Goal: Find specific page/section: Find specific page/section

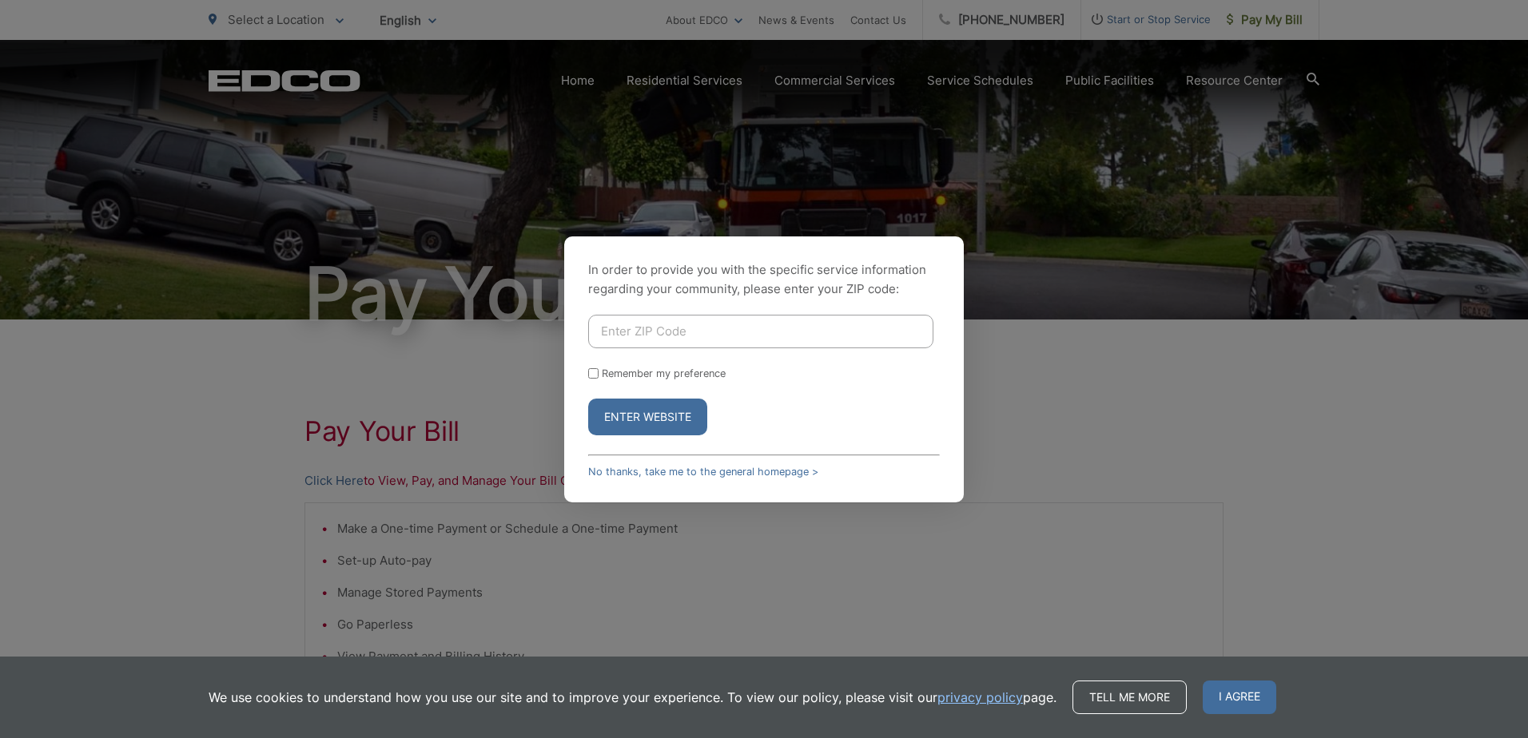
click at [702, 344] on input "Enter ZIP Code" at bounding box center [760, 332] width 345 height 34
paste input "92064"
type input "92064"
click at [611, 411] on button "Enter Website" at bounding box center [647, 417] width 119 height 37
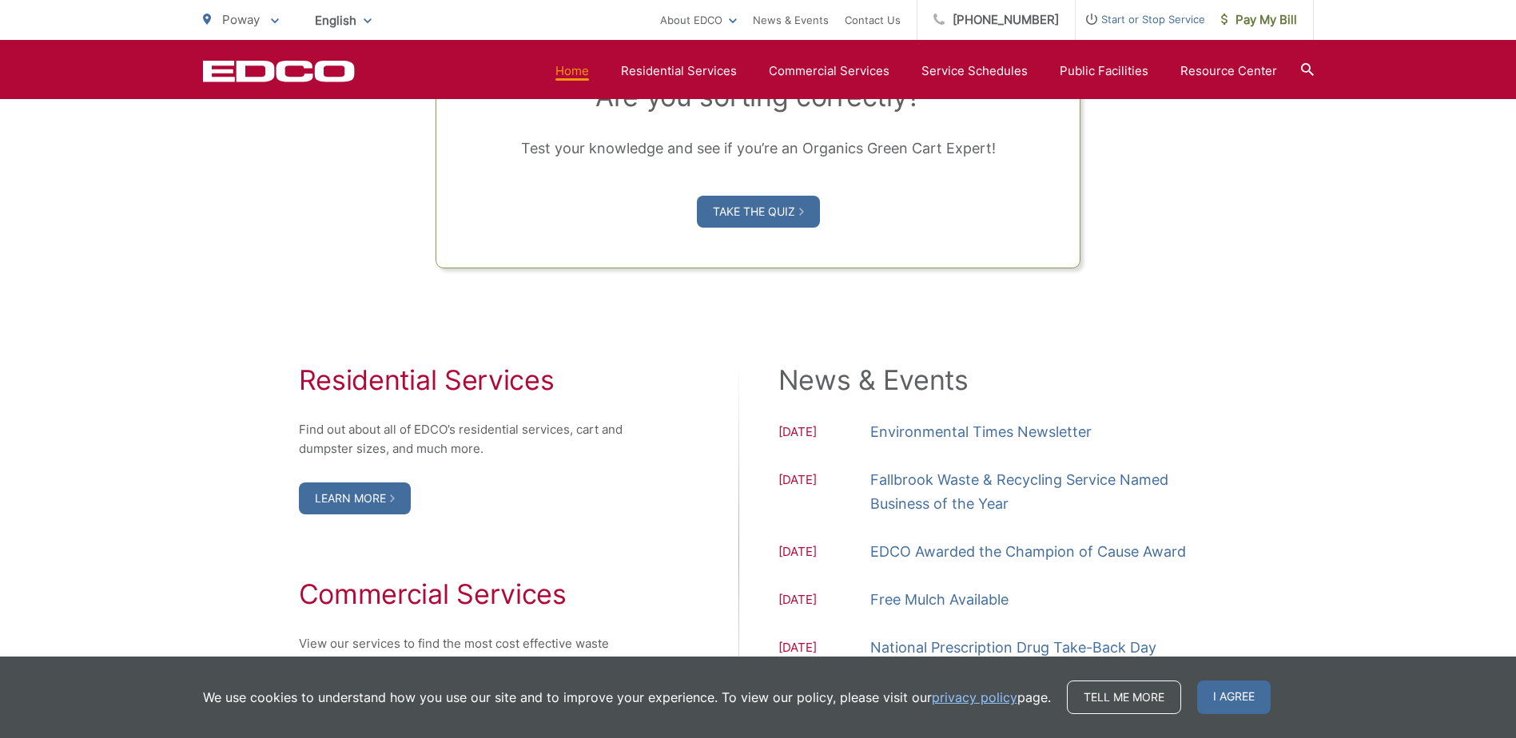
scroll to position [1678, 0]
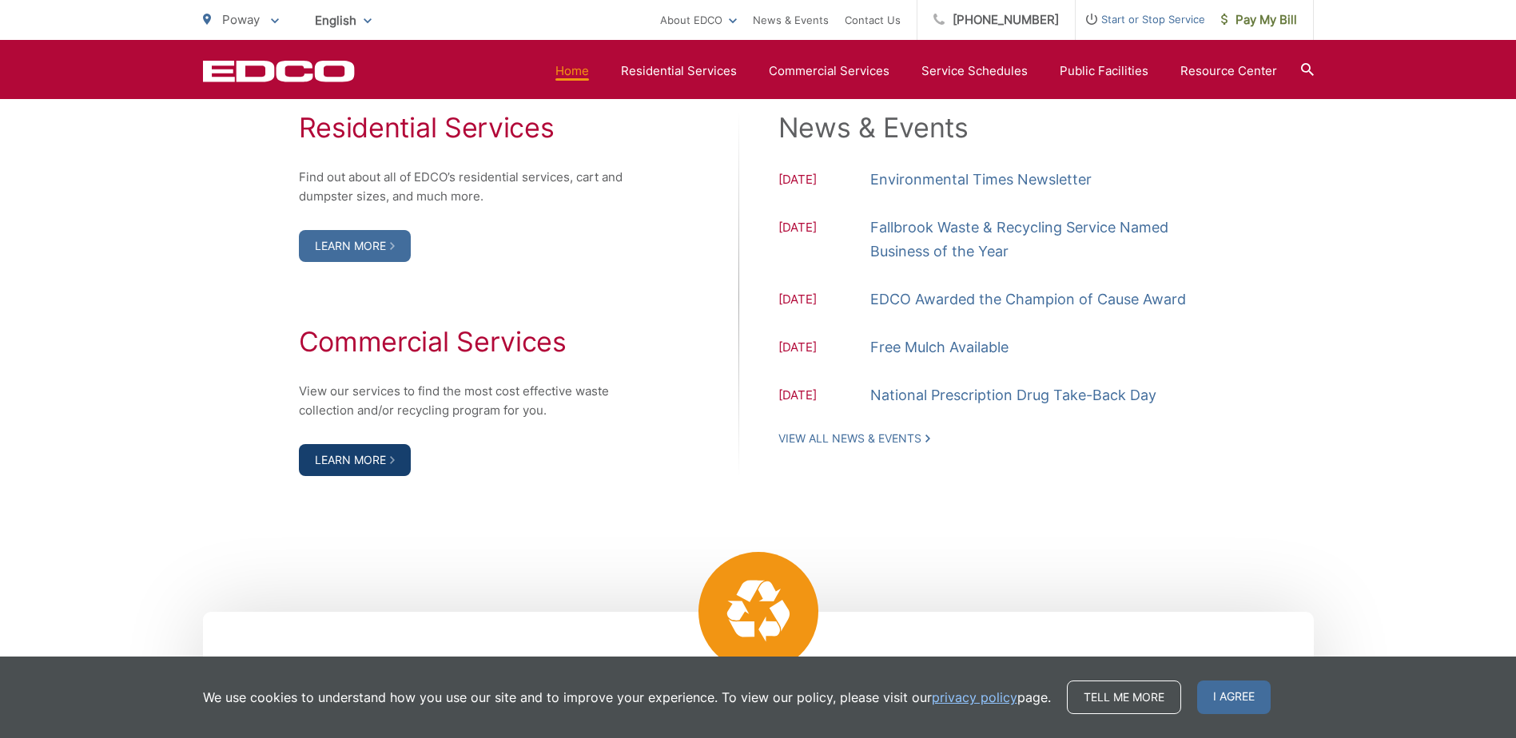
click at [356, 463] on link "Learn More" at bounding box center [355, 460] width 112 height 32
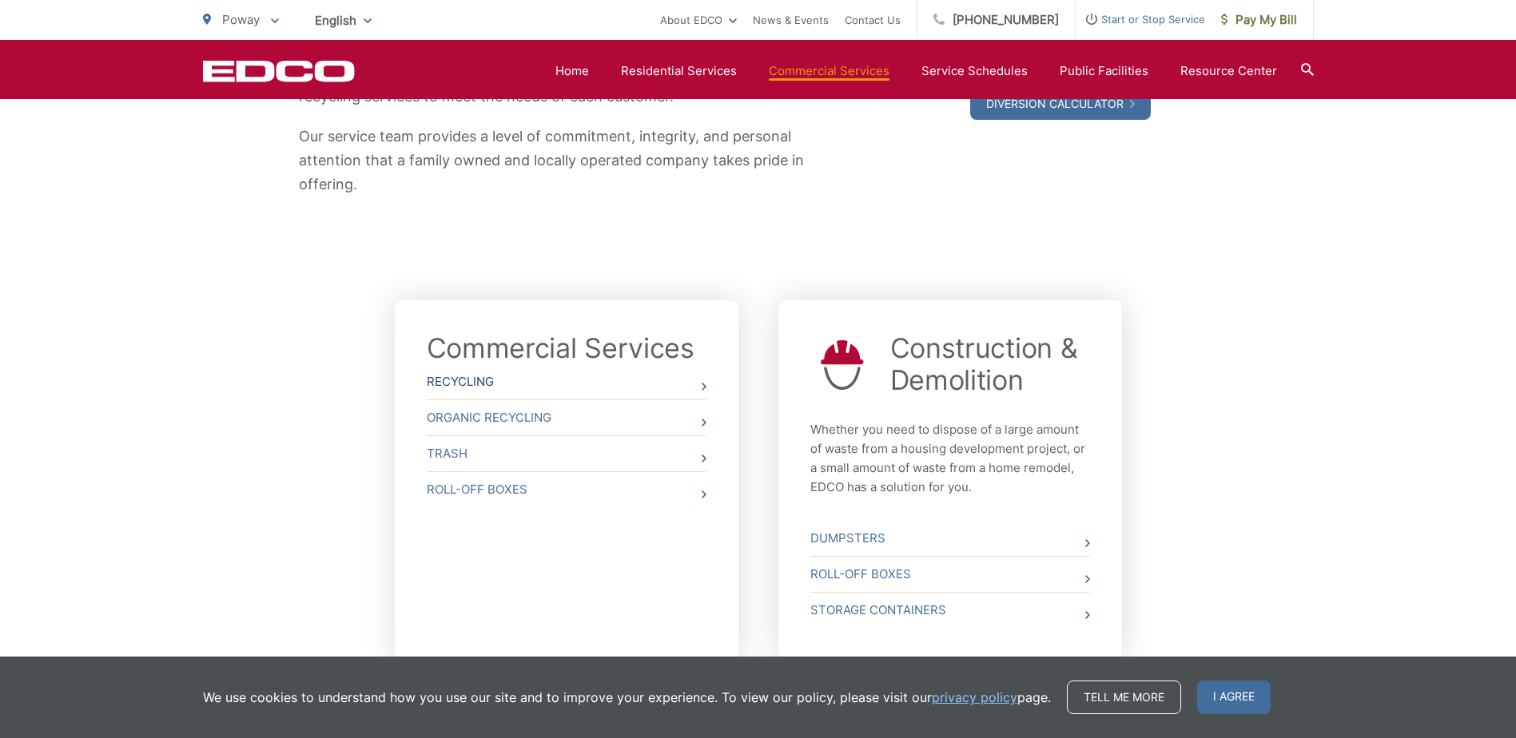
scroll to position [519, 0]
